Goal: Book appointment/travel/reservation

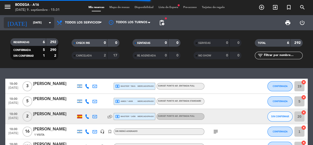
click at [32, 22] on input "[DATE]" at bounding box center [49, 23] width 39 height 8
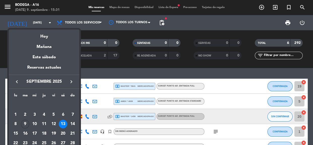
click at [0, 41] on div at bounding box center [156, 72] width 313 height 145
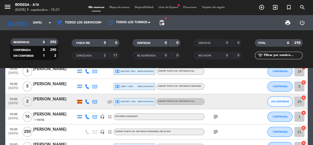
scroll to position [46, 0]
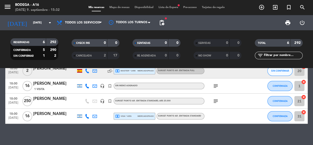
click at [26, 101] on span "250" at bounding box center [27, 101] width 10 height 10
click at [215, 102] on icon "subject" at bounding box center [215, 101] width 6 height 6
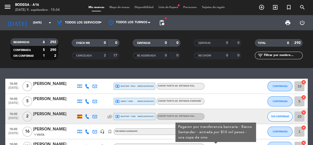
scroll to position [23, 0]
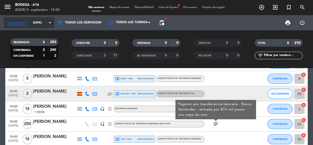
click at [42, 23] on input "[DATE]" at bounding box center [49, 23] width 39 height 8
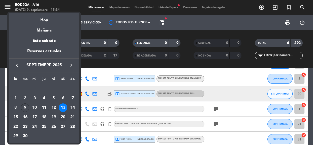
click at [64, 117] on div "20" at bounding box center [63, 117] width 9 height 9
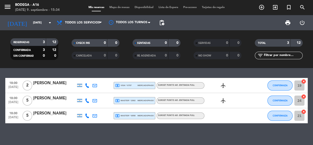
scroll to position [0, 0]
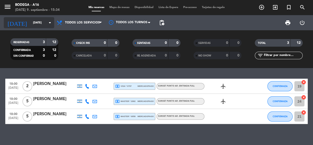
click at [38, 21] on input "[DATE]" at bounding box center [49, 23] width 39 height 8
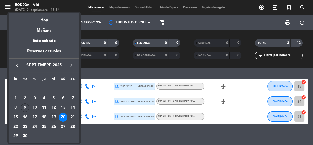
click at [55, 114] on div "19" at bounding box center [53, 117] width 9 height 9
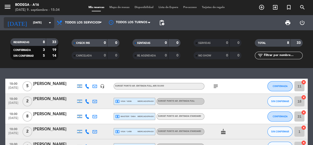
click at [30, 22] on input "[DATE]" at bounding box center [49, 23] width 39 height 8
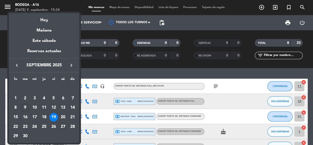
click at [61, 126] on div "27" at bounding box center [63, 126] width 9 height 9
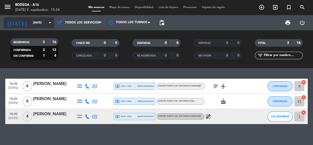
click at [42, 25] on input "[DATE]" at bounding box center [49, 23] width 39 height 8
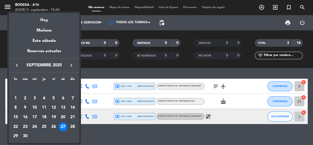
click at [48, 125] on div "25" at bounding box center [44, 126] width 9 height 9
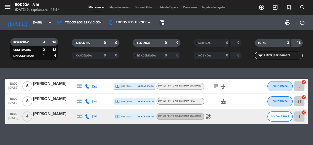
type input "[DEMOGRAPHIC_DATA][DATE]"
